Goal: Task Accomplishment & Management: Use online tool/utility

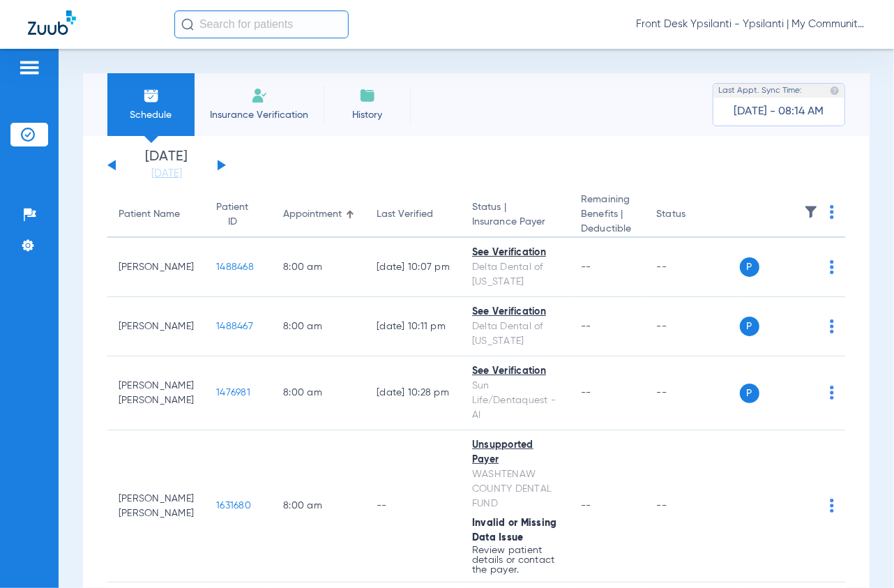
click at [215, 167] on div "[DATE] [DATE] [DATE] [DATE] [DATE] [DATE] [DATE] [DATE] [DATE] [DATE] [DATE] [D…" at bounding box center [166, 165] width 119 height 31
click at [220, 166] on button at bounding box center [222, 165] width 8 height 10
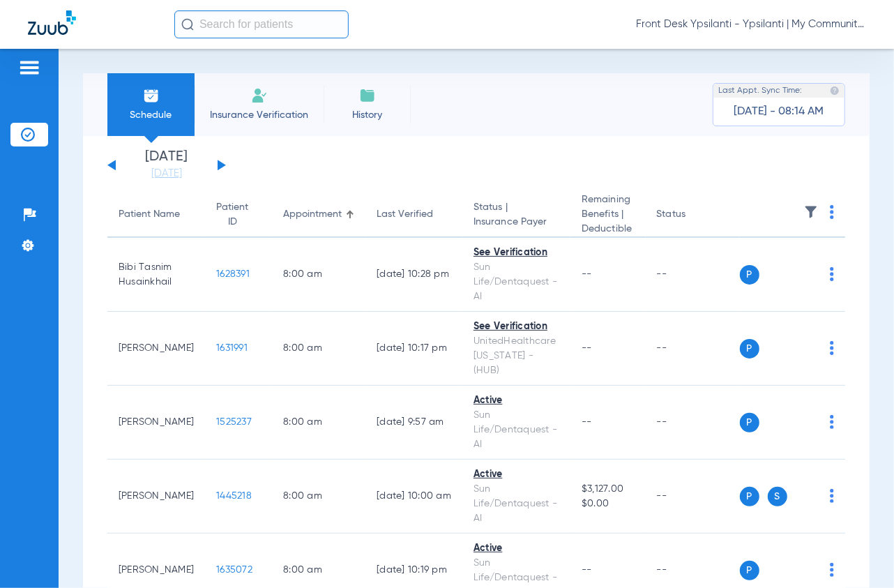
click at [838, 209] on th at bounding box center [793, 214] width 106 height 45
click at [831, 210] on th at bounding box center [793, 214] width 106 height 45
click at [834, 210] on img at bounding box center [832, 212] width 4 height 14
click at [771, 272] on span "Verify All" at bounding box center [781, 267] width 87 height 10
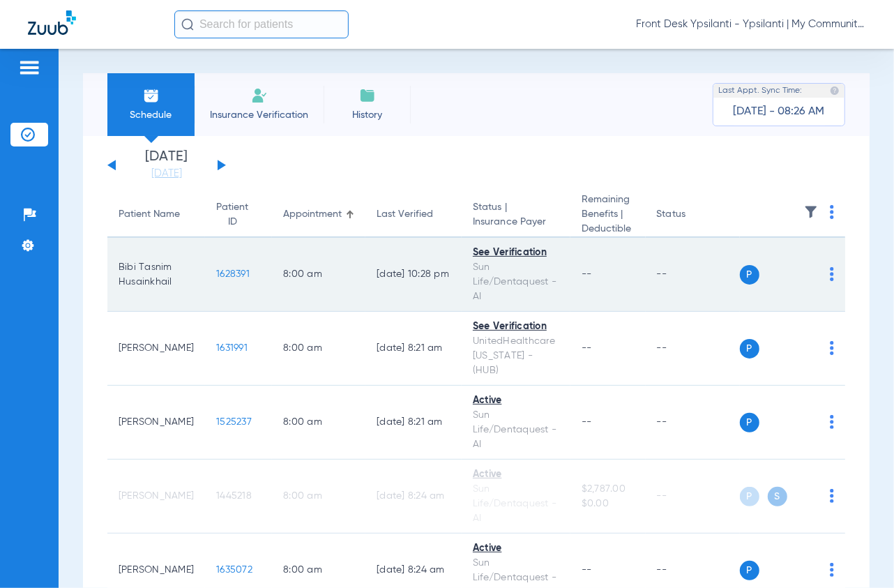
scroll to position [155, 0]
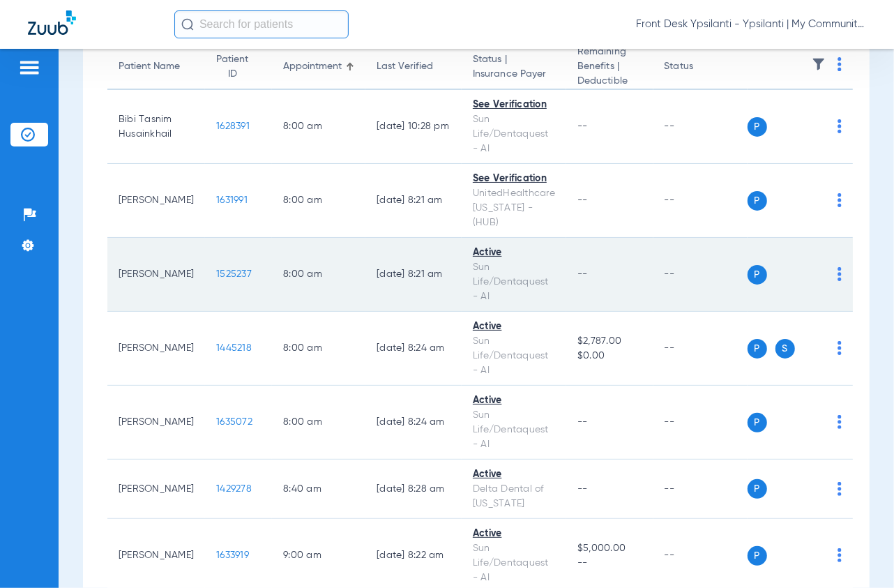
scroll to position [155, 0]
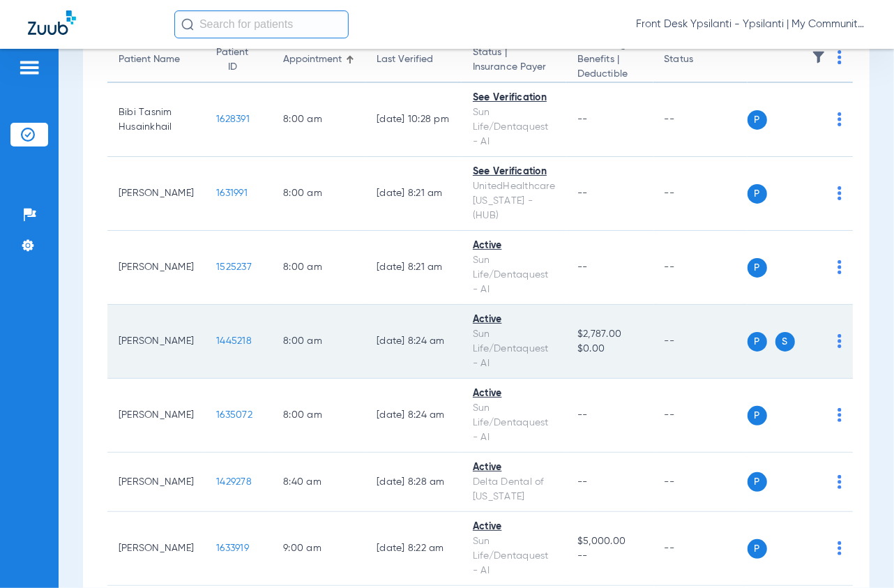
click at [221, 336] on span "1445218" at bounding box center [234, 341] width 36 height 10
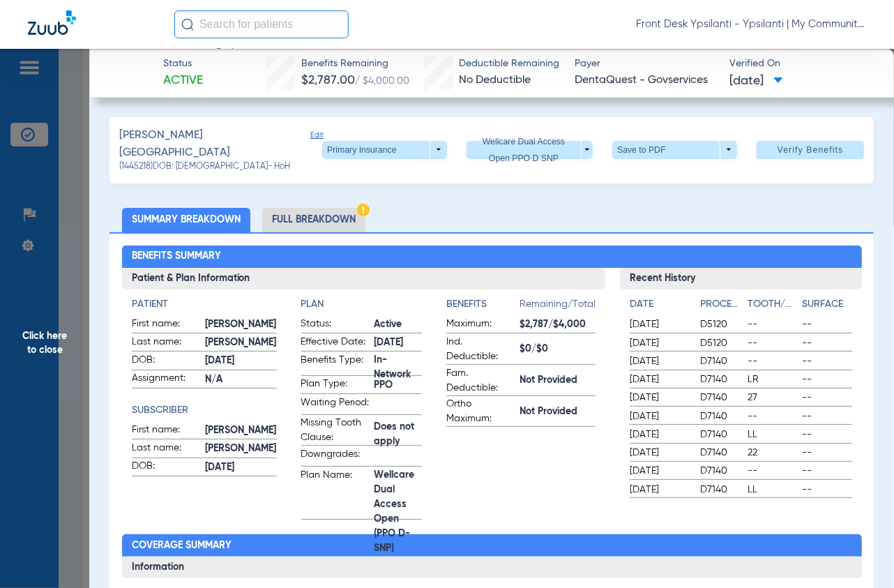
click at [86, 169] on span "Click here to close" at bounding box center [44, 343] width 89 height 588
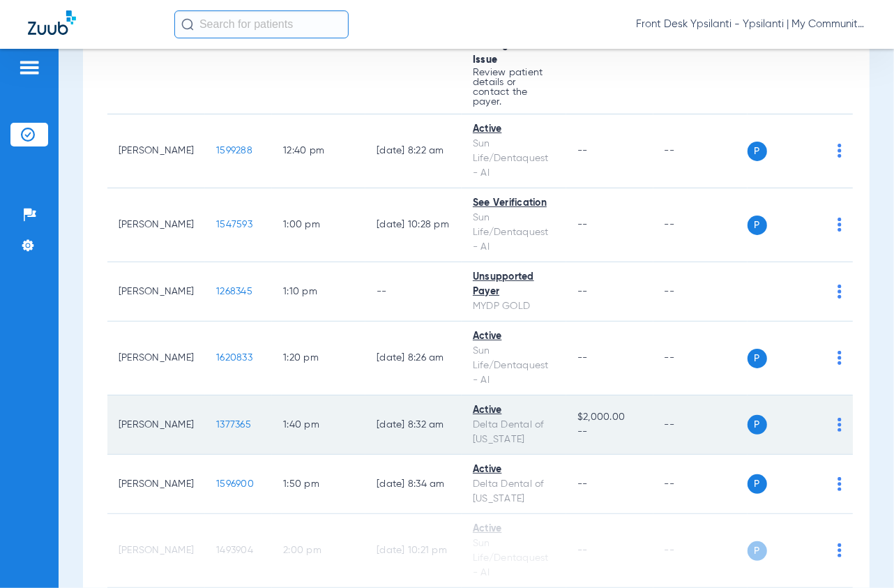
scroll to position [1627, 0]
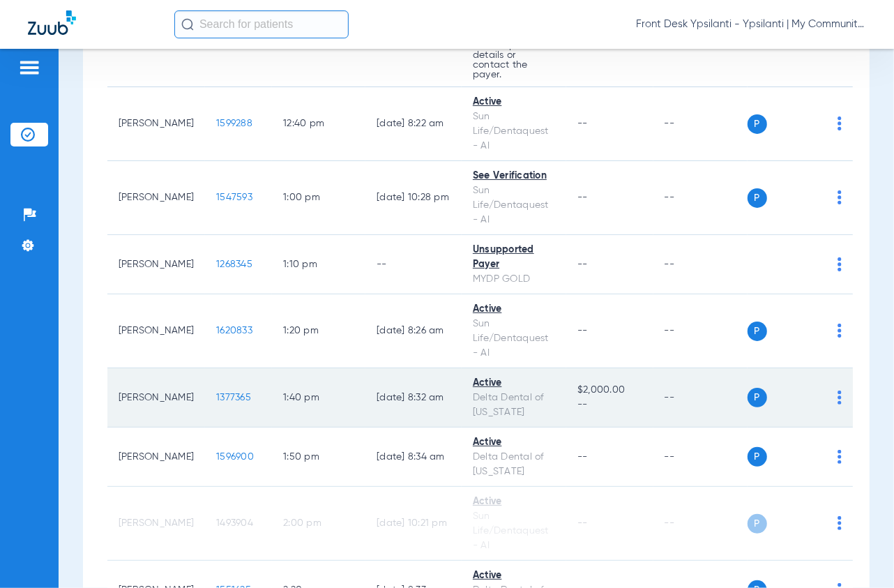
click at [231, 393] on span "1377365" at bounding box center [233, 398] width 35 height 10
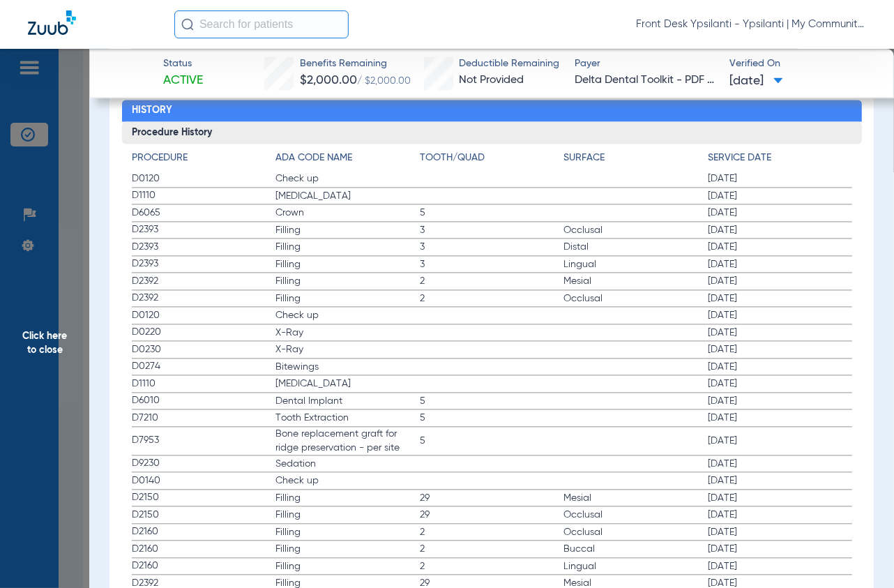
scroll to position [1541, 0]
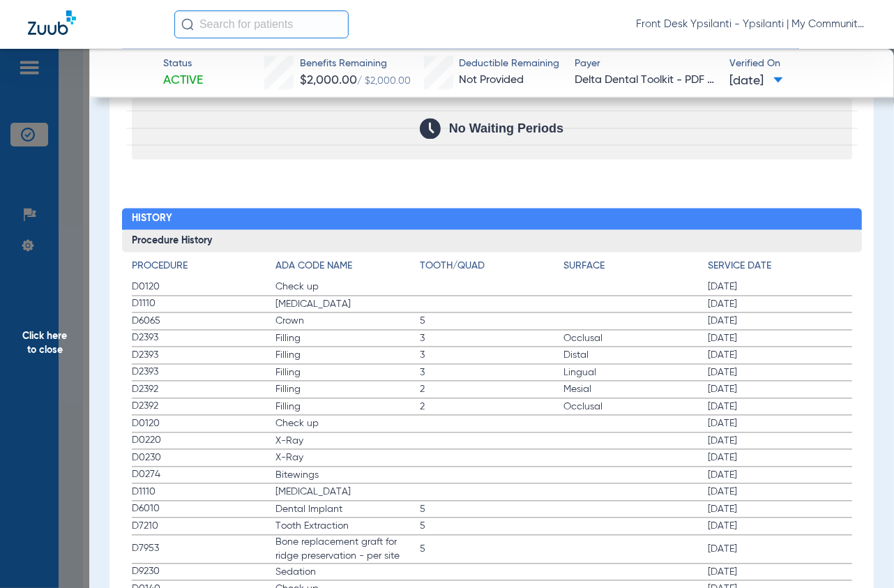
click at [76, 234] on span "Click here to close" at bounding box center [44, 343] width 89 height 588
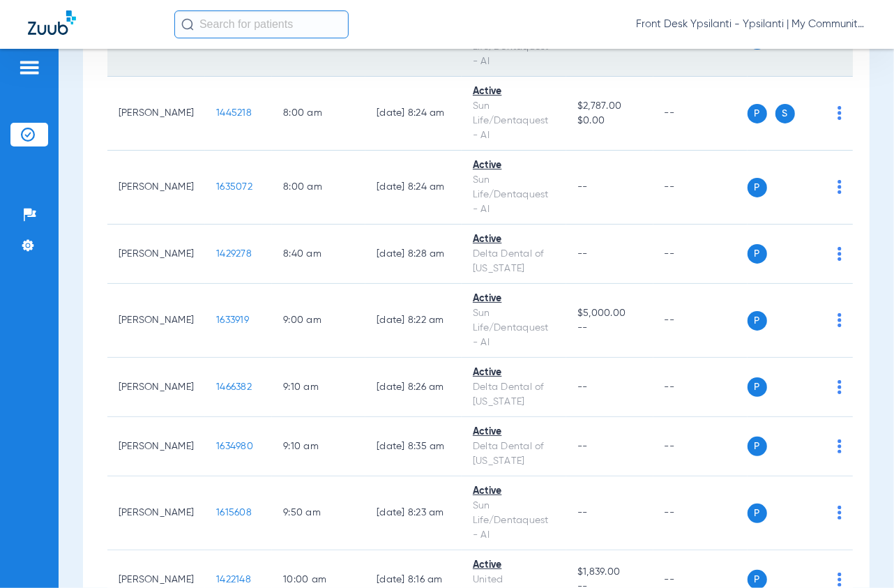
scroll to position [387, 0]
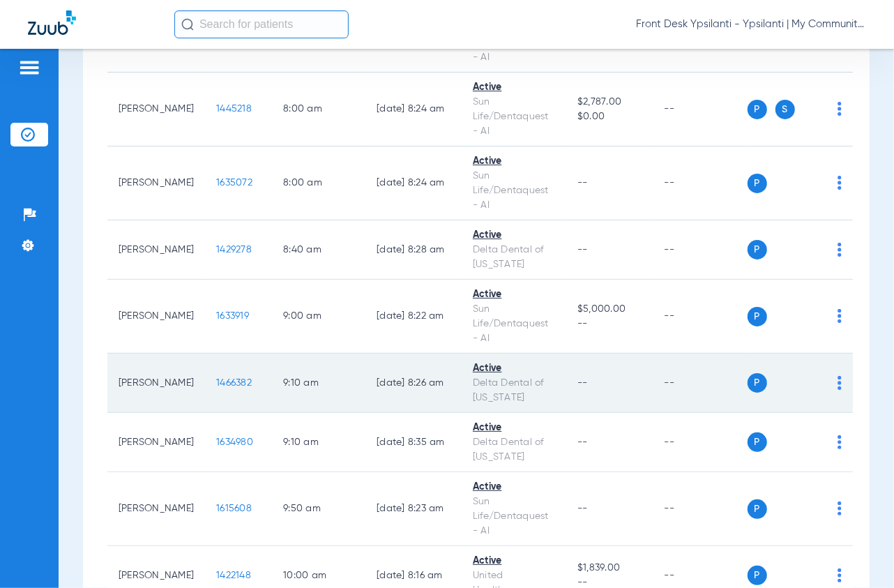
click at [225, 378] on span "1466382" at bounding box center [234, 383] width 36 height 10
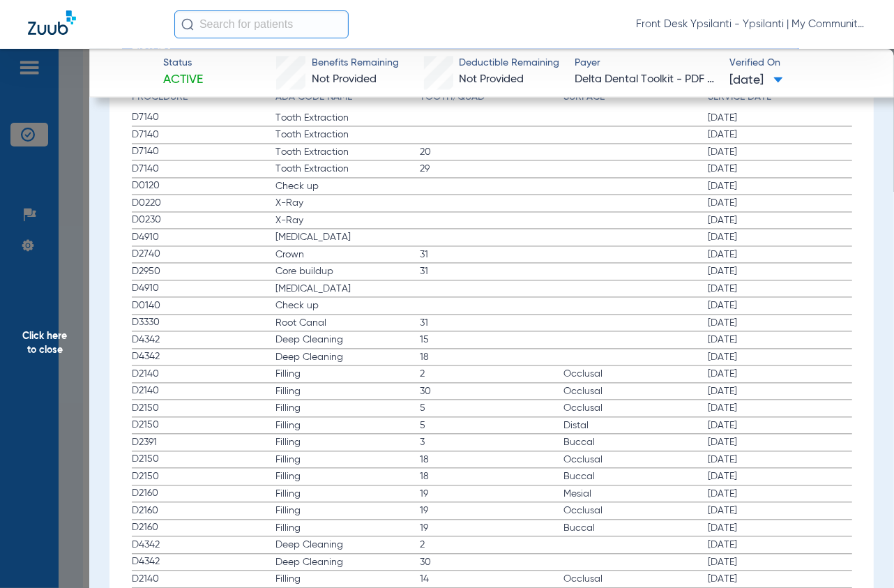
scroll to position [1545, 0]
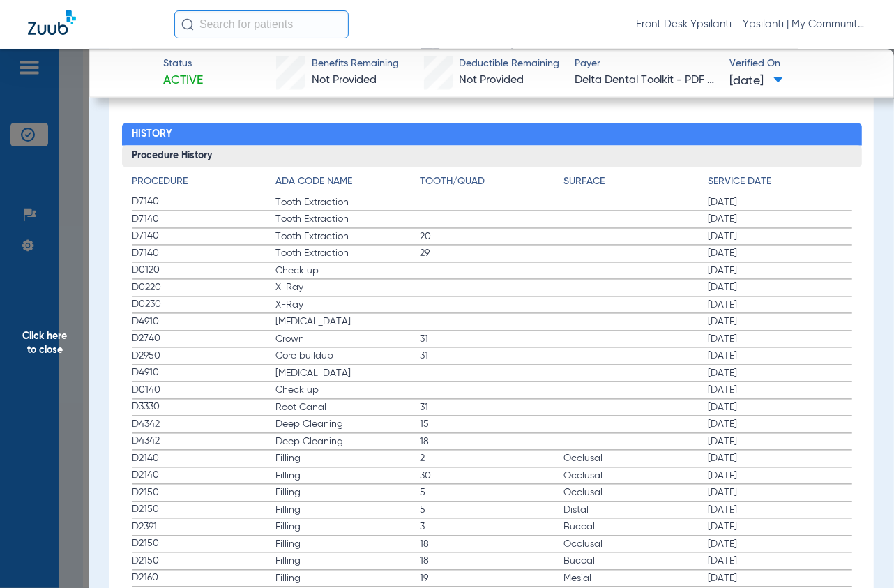
click at [84, 174] on span "Click here to close" at bounding box center [44, 343] width 89 height 588
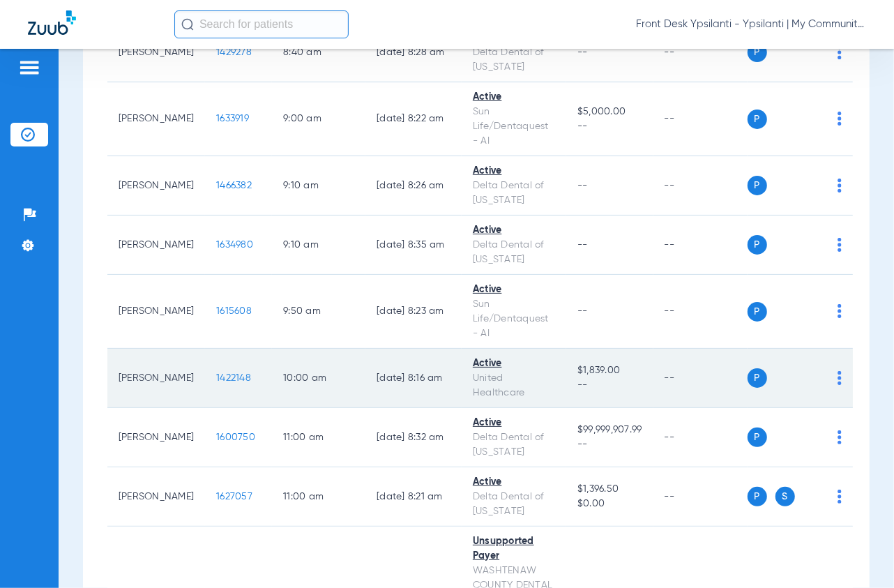
scroll to position [619, 0]
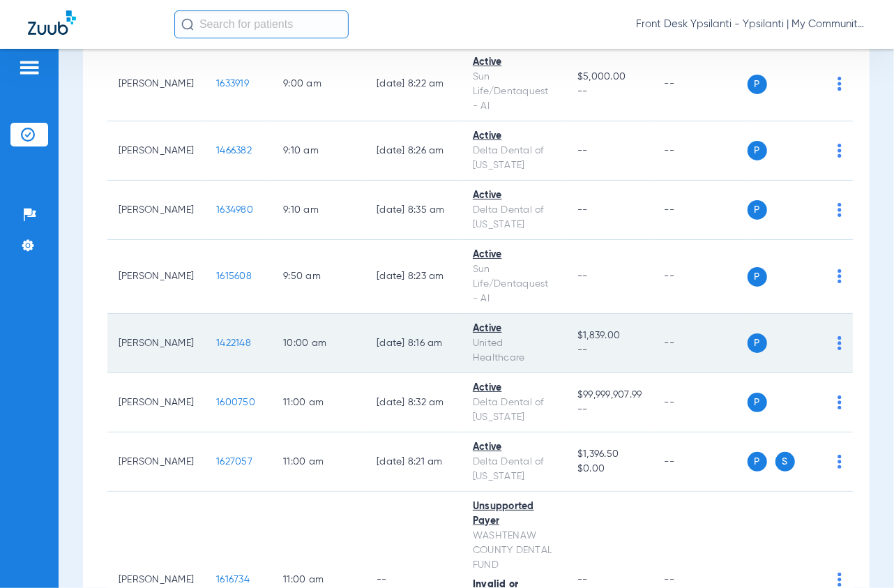
click at [241, 338] on span "1422148" at bounding box center [233, 343] width 35 height 10
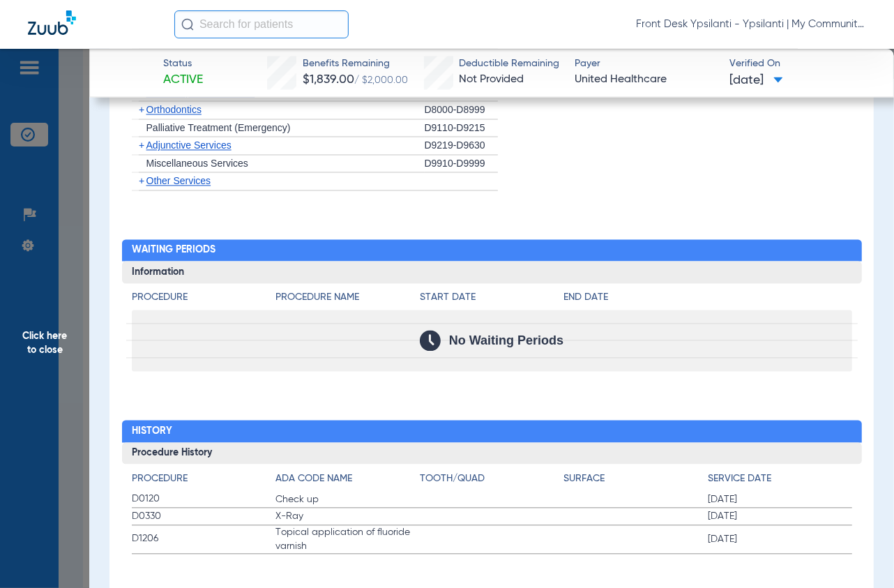
scroll to position [1575, 0]
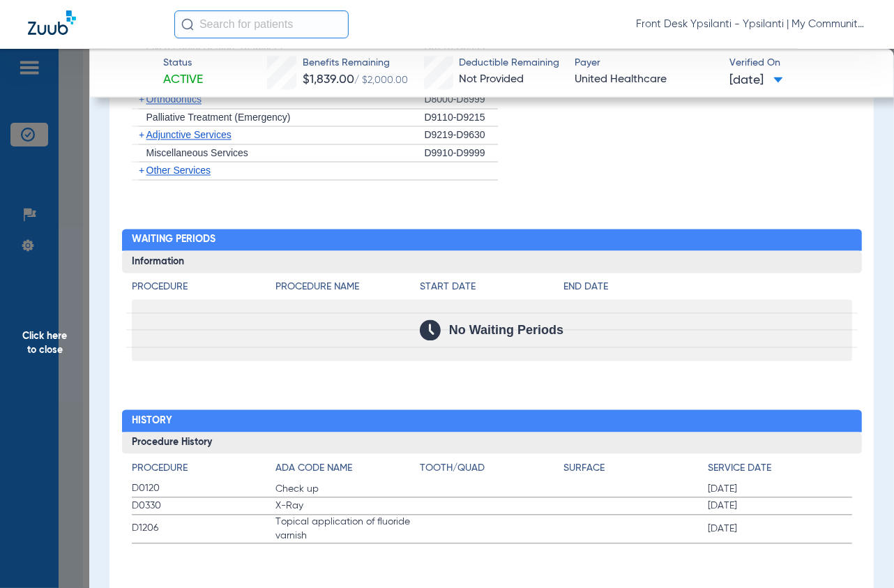
drag, startPoint x: 62, startPoint y: 330, endPoint x: 232, endPoint y: 317, distance: 169.9
click at [62, 330] on span "Click here to close" at bounding box center [44, 343] width 89 height 588
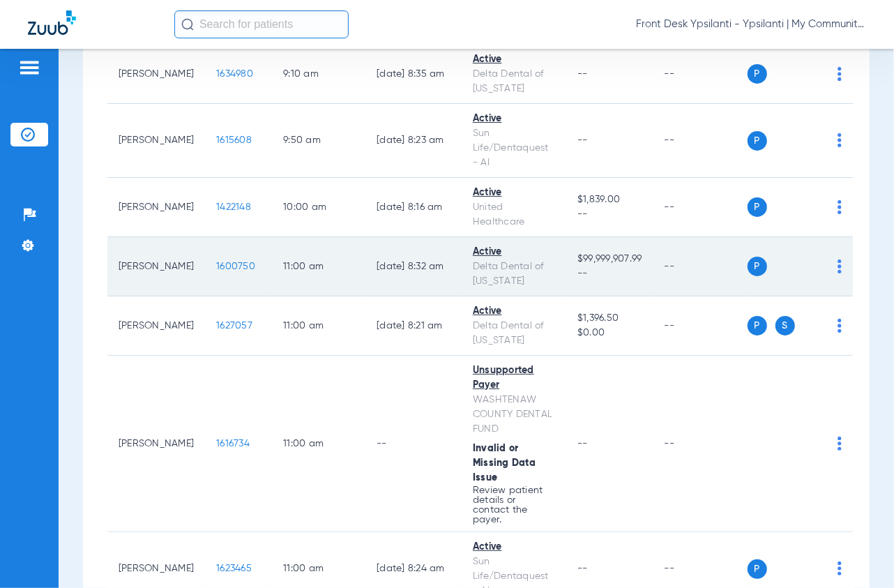
scroll to position [775, 0]
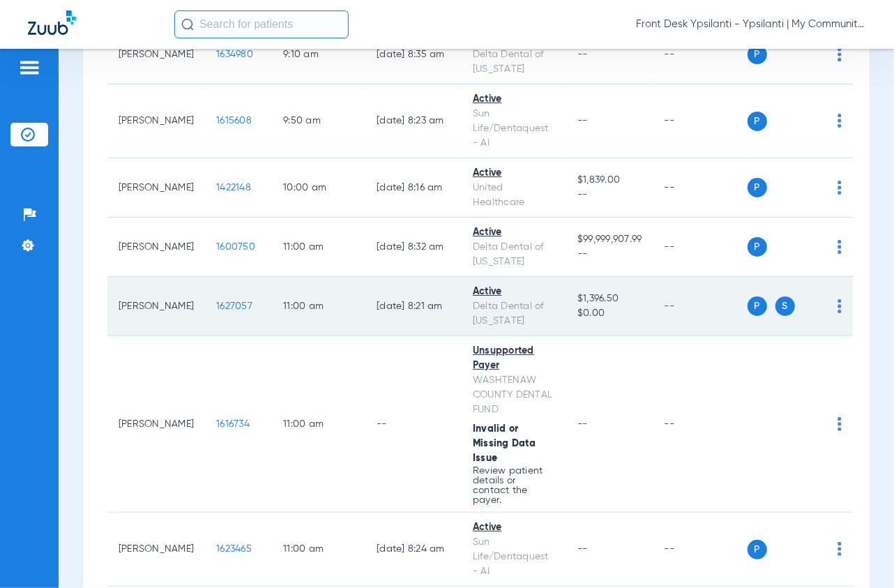
click at [225, 301] on span "1627057" at bounding box center [234, 306] width 36 height 10
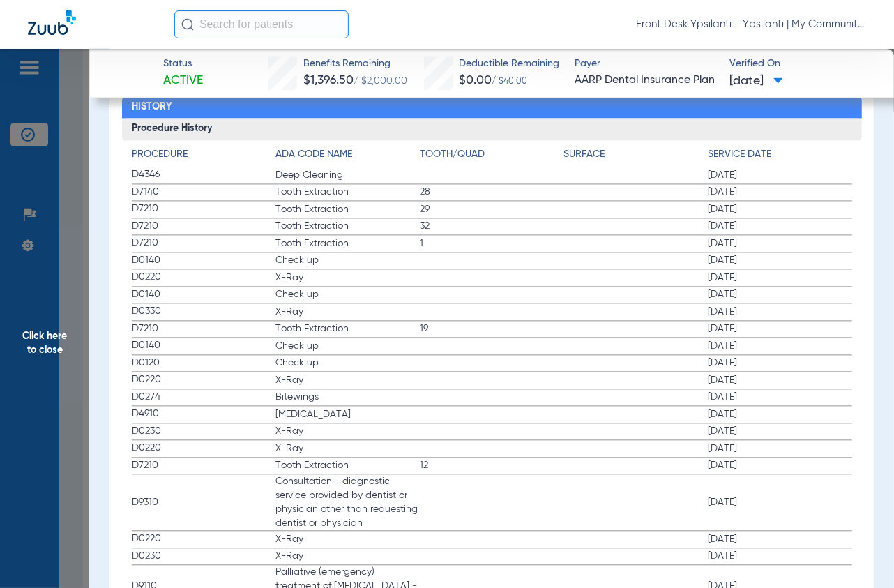
scroll to position [1555, 0]
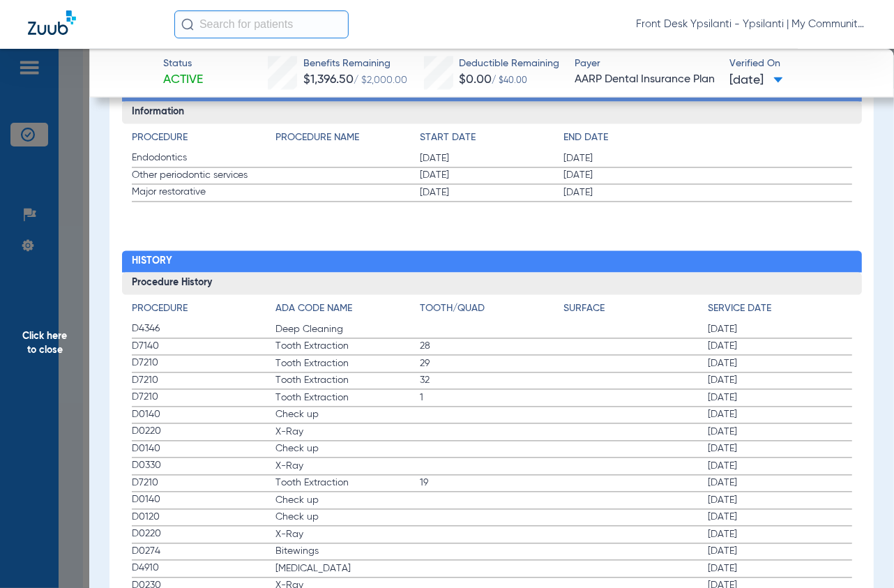
click at [66, 145] on span "Click here to close" at bounding box center [44, 343] width 89 height 588
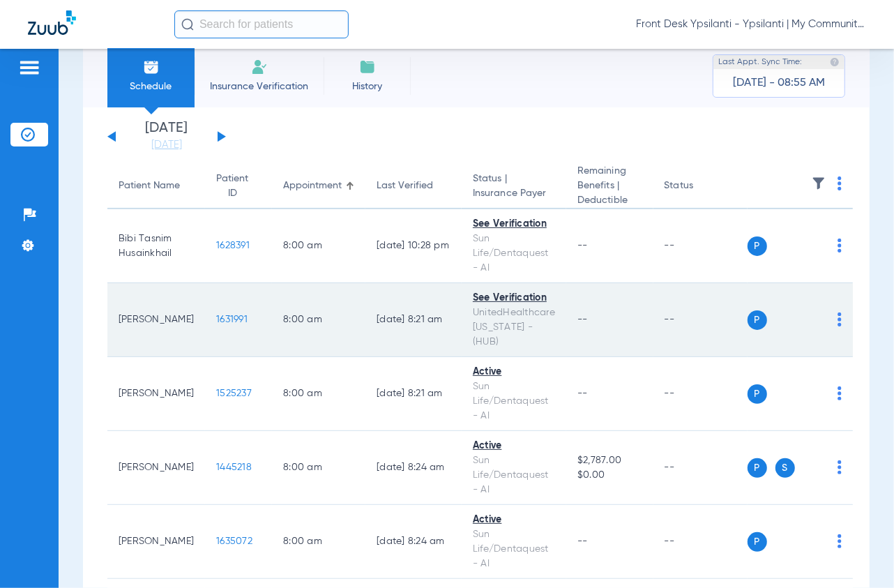
scroll to position [0, 0]
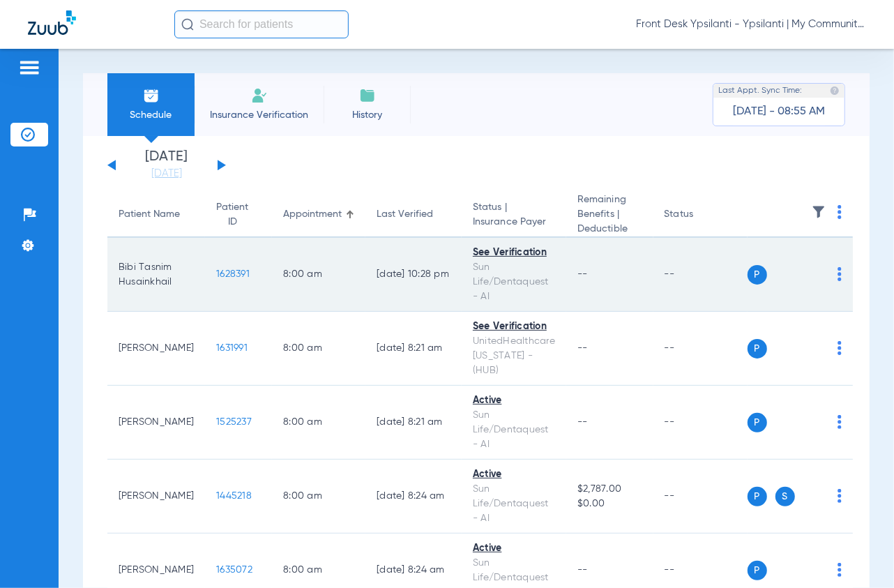
click at [242, 273] on span "1628391" at bounding box center [232, 274] width 33 height 10
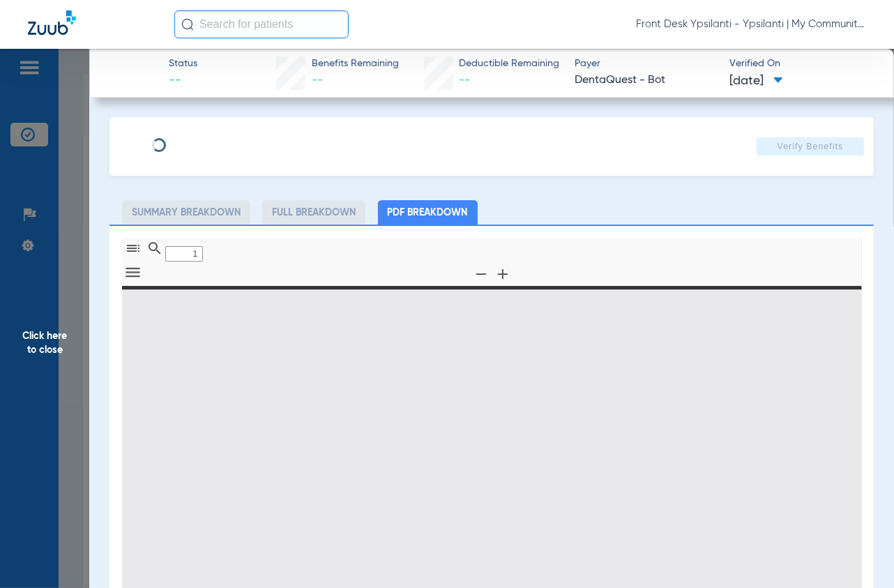
type input "0"
select select "page-width"
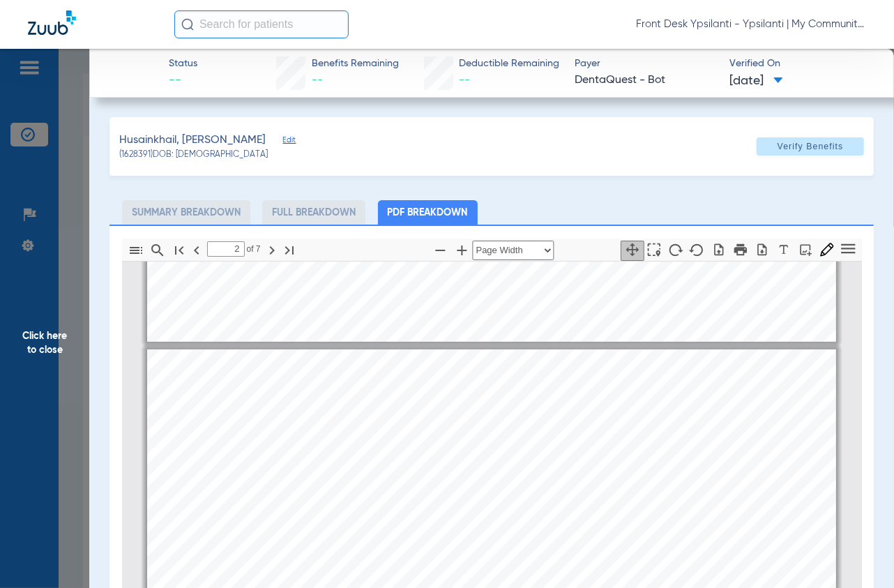
scroll to position [471, 0]
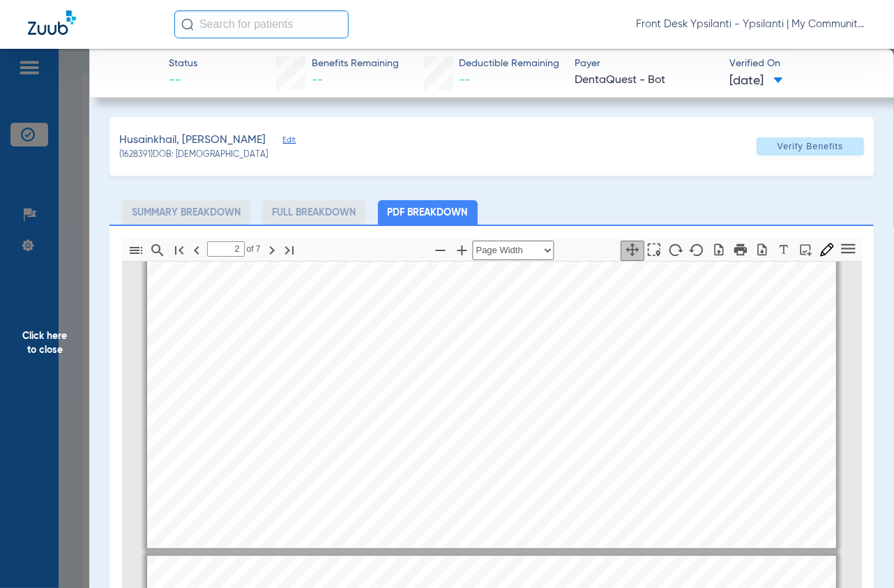
type input "3"
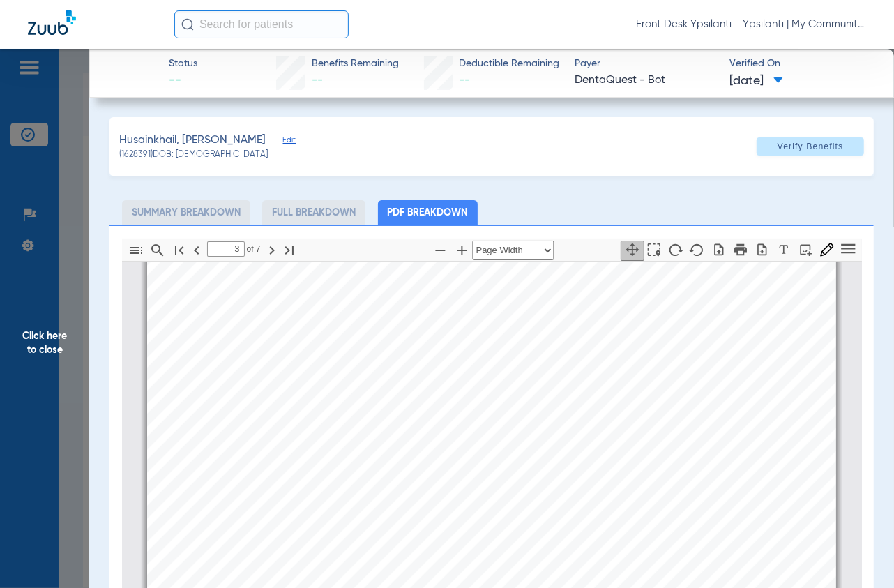
scroll to position [936, 0]
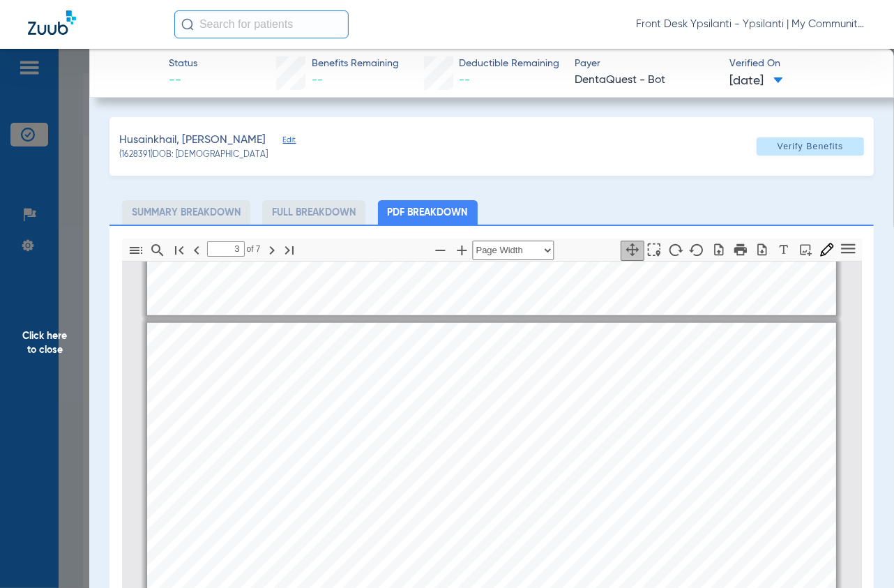
click at [75, 177] on span "Click here to close" at bounding box center [44, 343] width 89 height 588
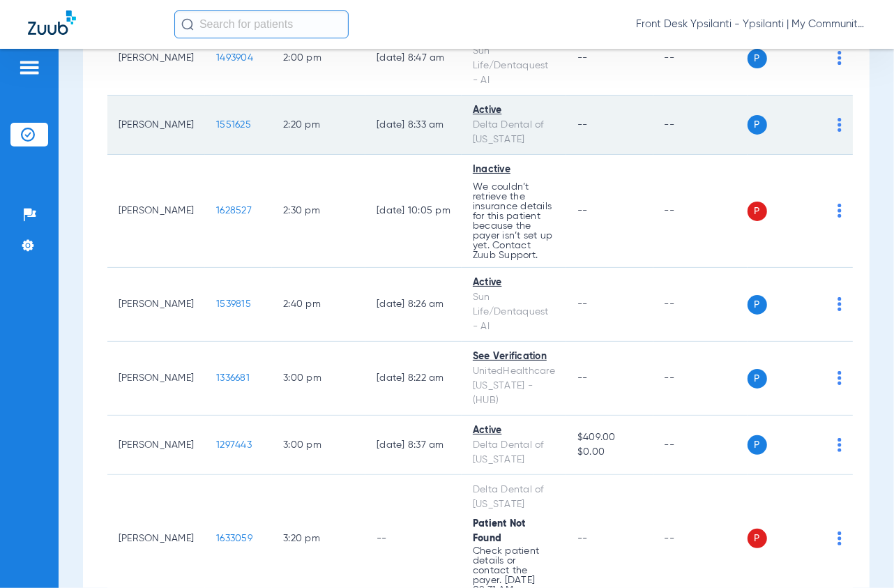
scroll to position [2165, 0]
